Goal: Transaction & Acquisition: Book appointment/travel/reservation

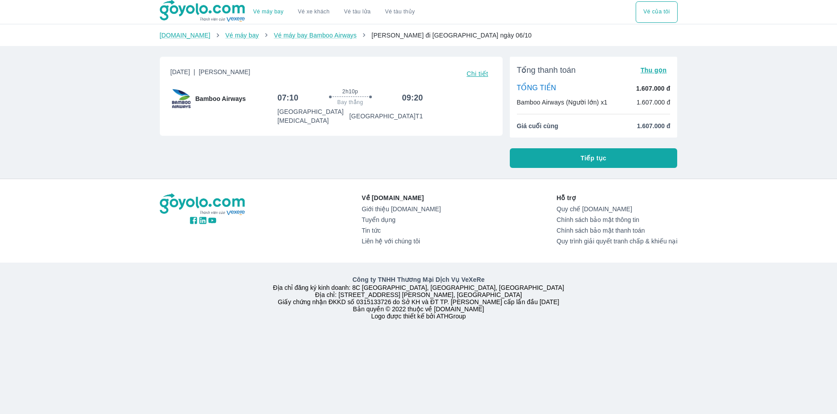
click at [477, 75] on span "Chi tiết" at bounding box center [476, 73] width 21 height 7
click at [599, 158] on span "Tiếp tục" at bounding box center [593, 157] width 26 height 9
